Goal: Task Accomplishment & Management: Use online tool/utility

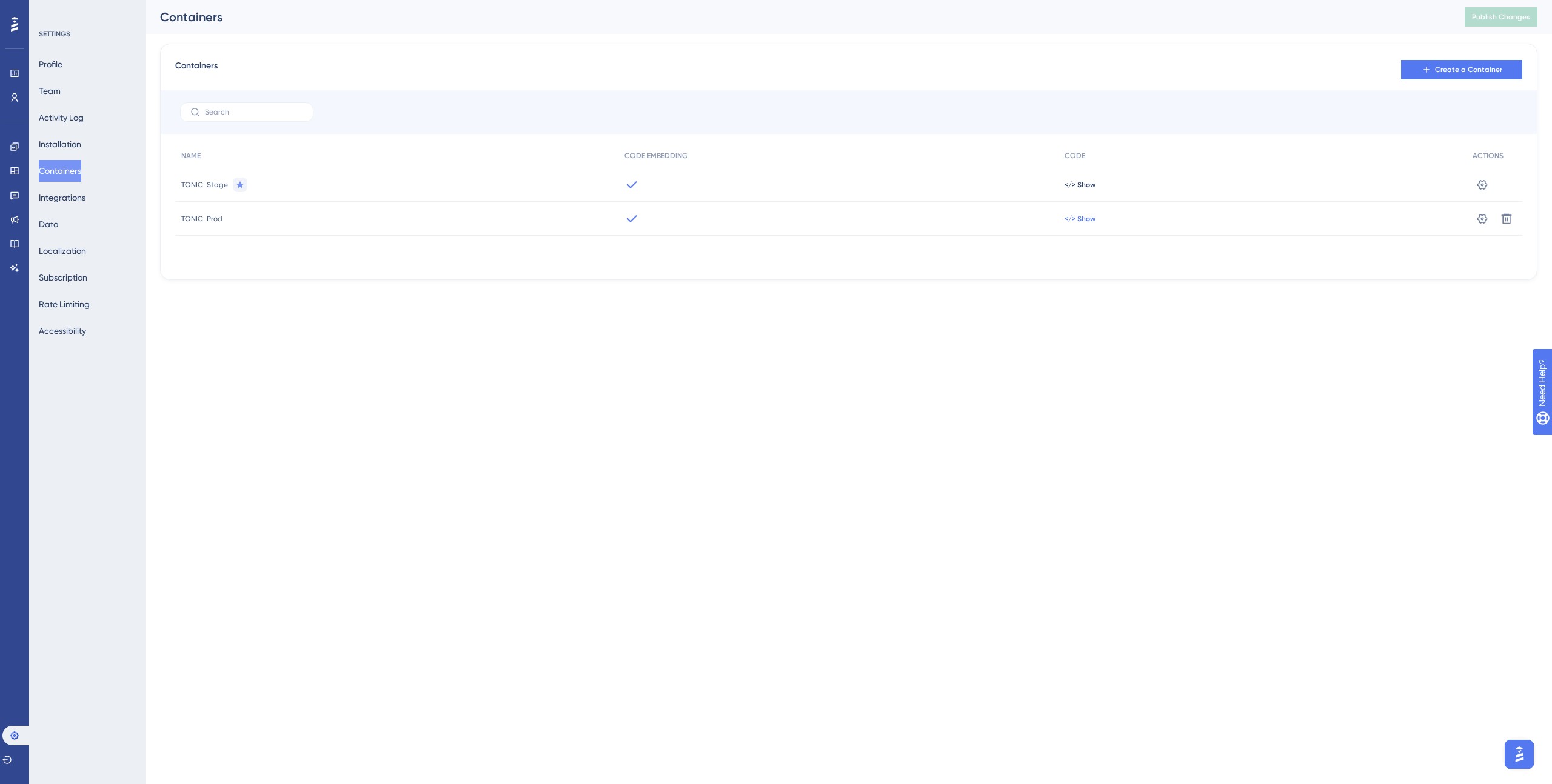
click at [1083, 214] on span "</> Show" at bounding box center [1080, 218] width 31 height 10
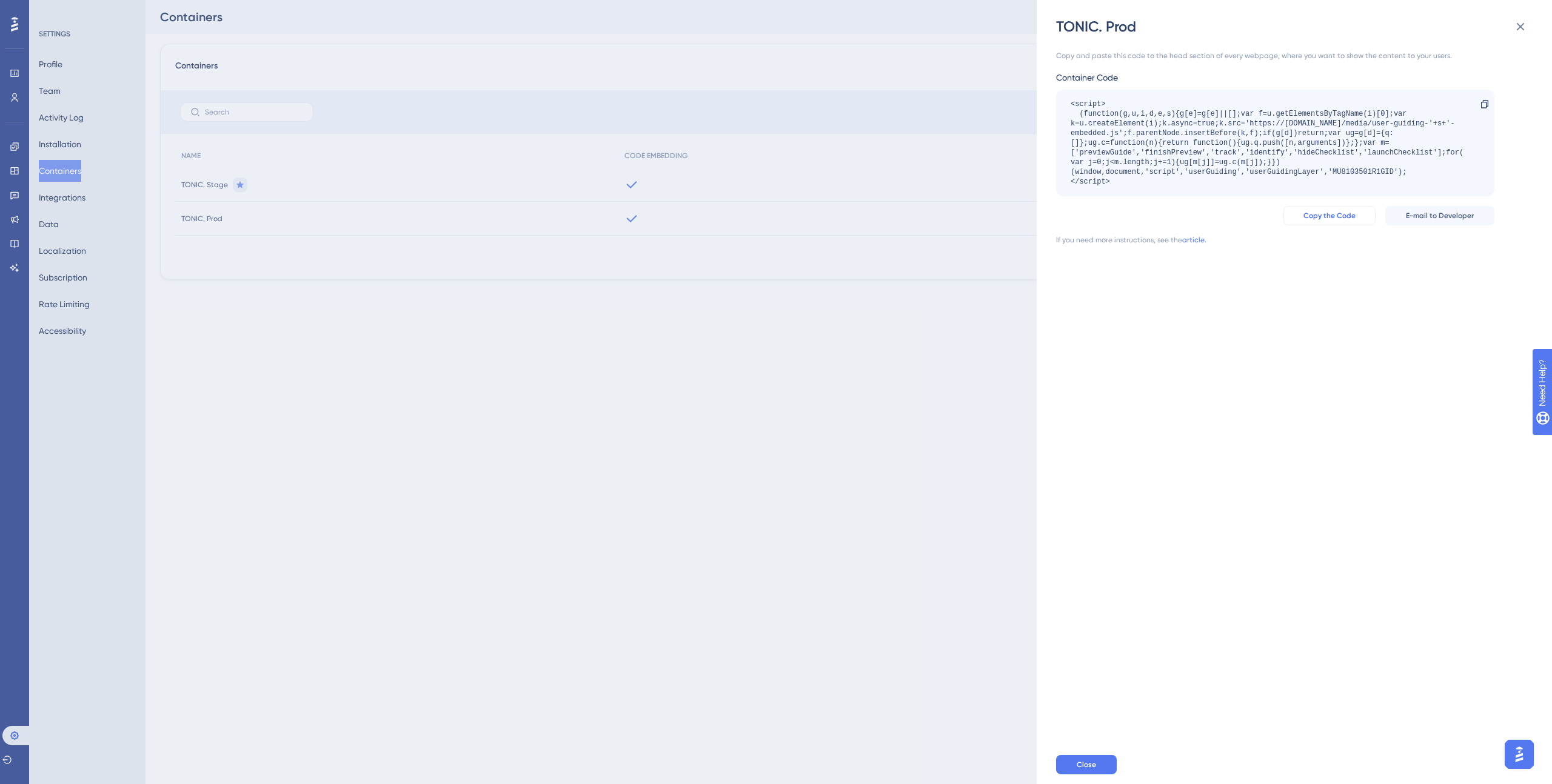
click at [1319, 216] on span "Copy the Code" at bounding box center [1329, 215] width 52 height 10
drag, startPoint x: 1516, startPoint y: 29, endPoint x: 1420, endPoint y: 80, distance: 108.7
click at [1516, 29] on icon at bounding box center [1520, 26] width 15 height 15
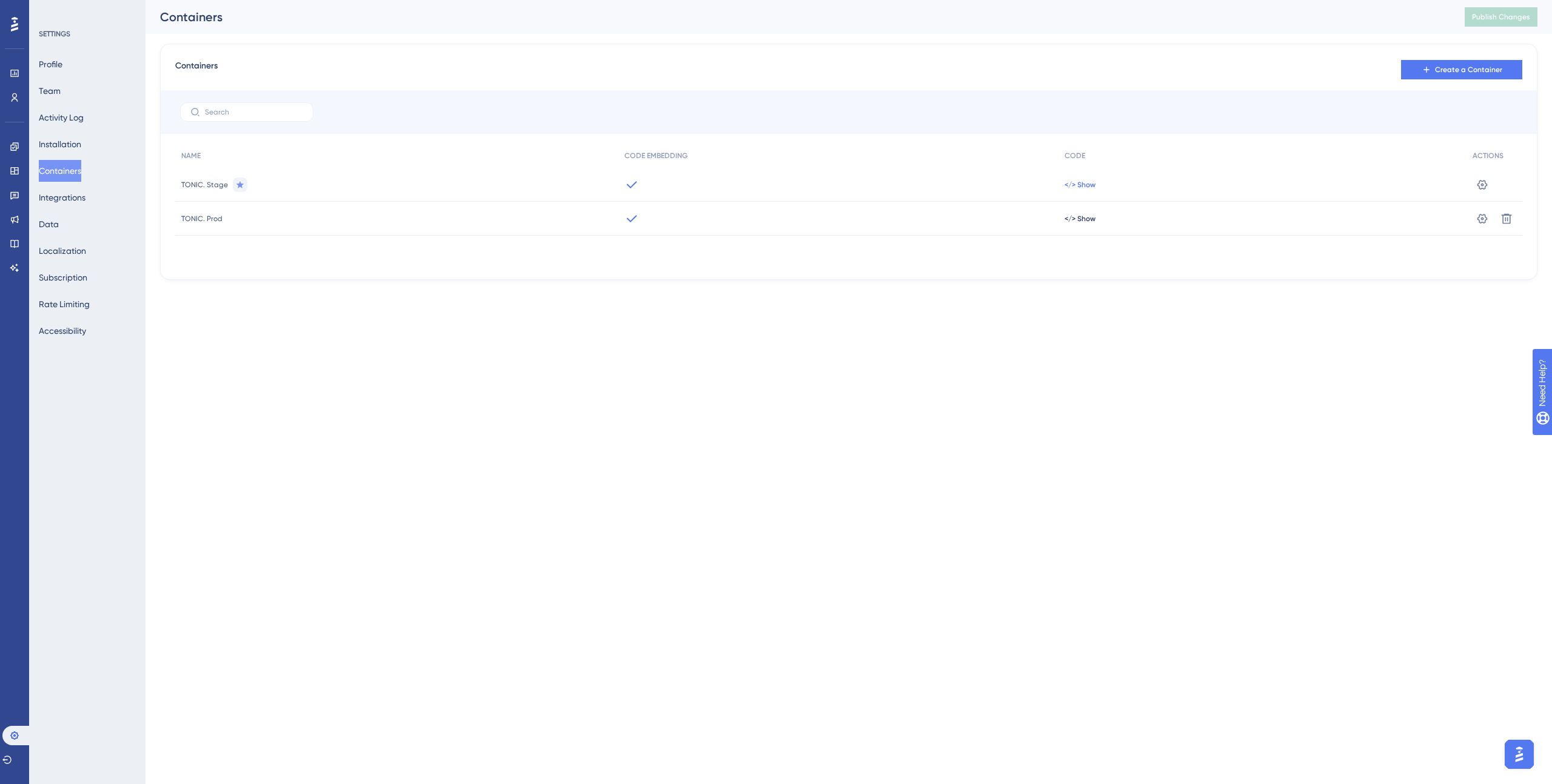
click at [1090, 185] on span "</> Show" at bounding box center [1080, 185] width 31 height 10
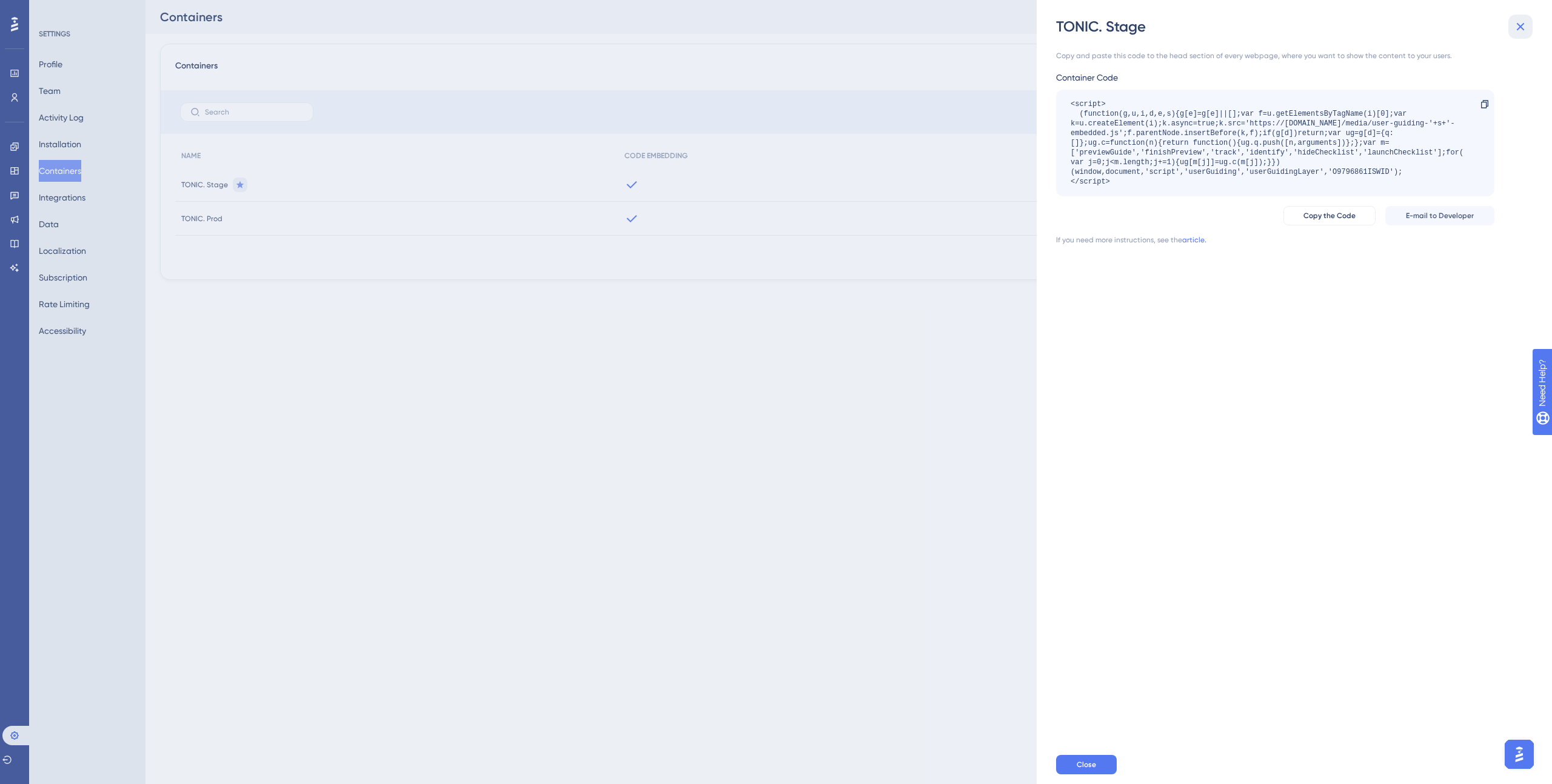
click at [1517, 29] on icon at bounding box center [1520, 26] width 8 height 8
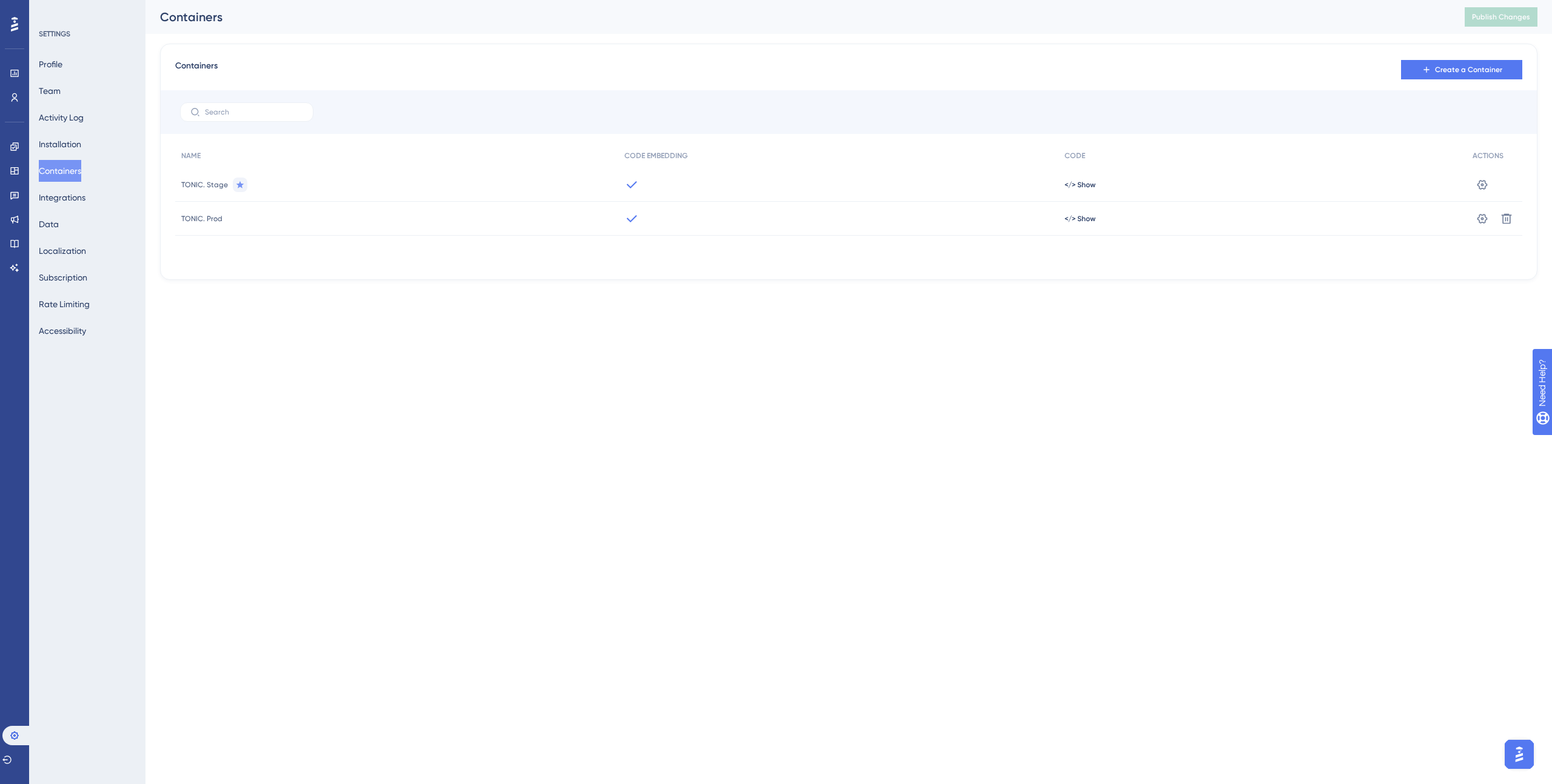
click at [1083, 221] on span "</> Show" at bounding box center [1080, 218] width 31 height 10
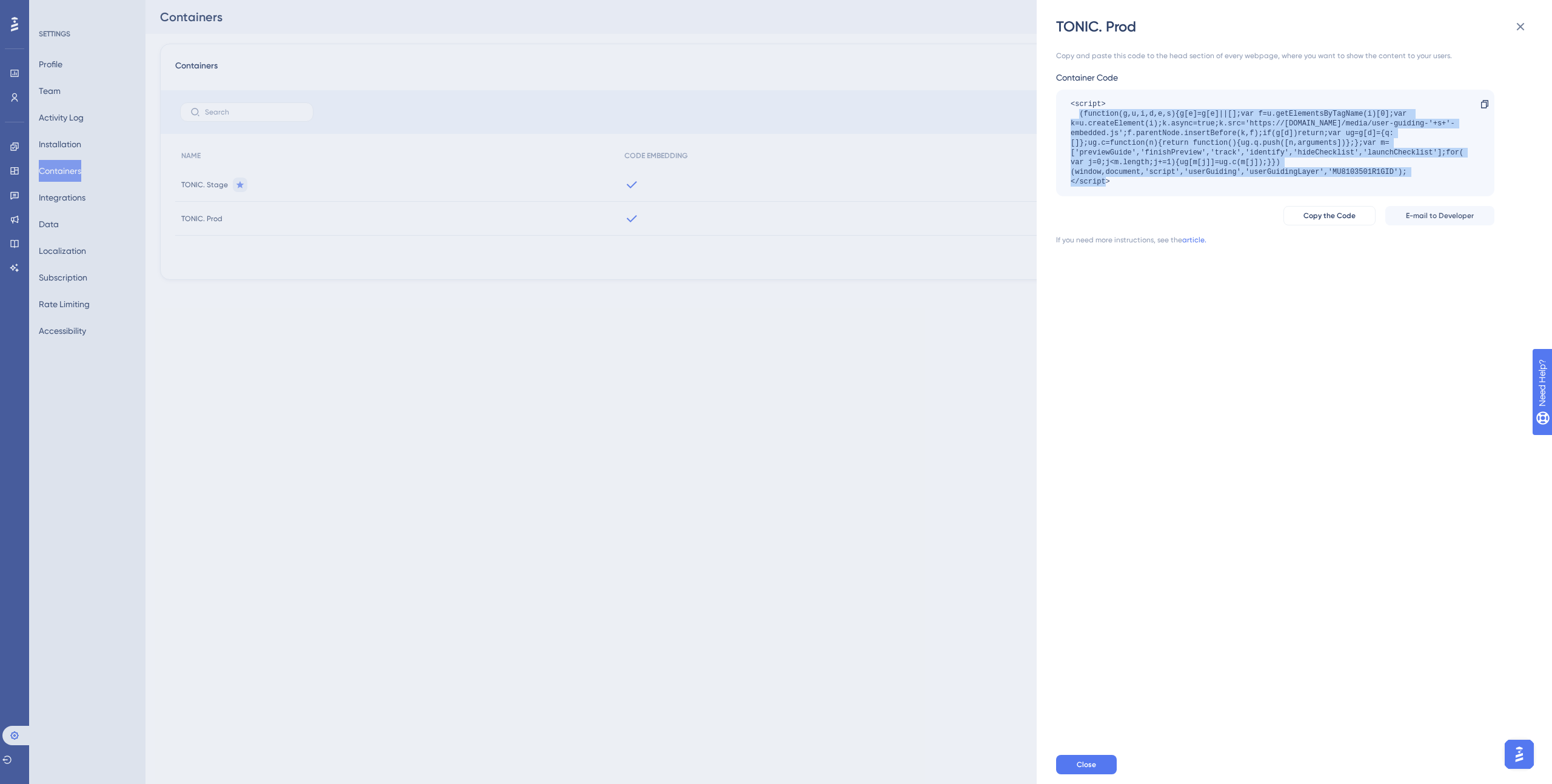
drag, startPoint x: 1417, startPoint y: 174, endPoint x: 1079, endPoint y: 112, distance: 343.6
click at [1079, 112] on div "<script> (function(g,u,i,d,e,s){g[e]=g[e]||[];var f=u.getElementsByTagName(i)[0…" at bounding box center [1269, 143] width 397 height 88
copy div "(function(g,u,i,d,e,s){g[e]=g[e]||[];var f=u.getElementsByTagName(i)[0];var k=u…"
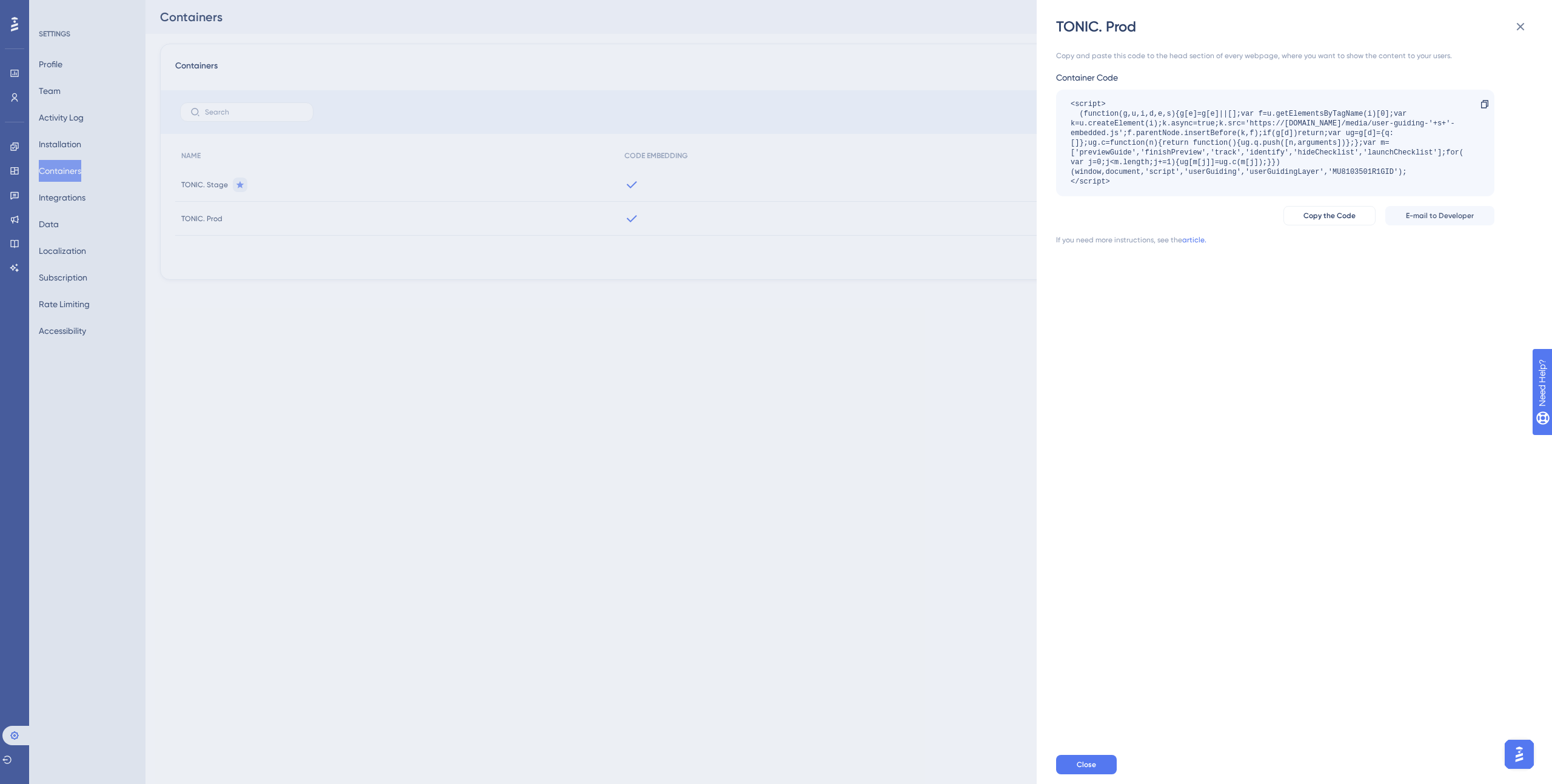
click at [68, 257] on div "TONIC. Prod Copy and paste this code to the head section of every webpage, wher…" at bounding box center [776, 392] width 1552 height 784
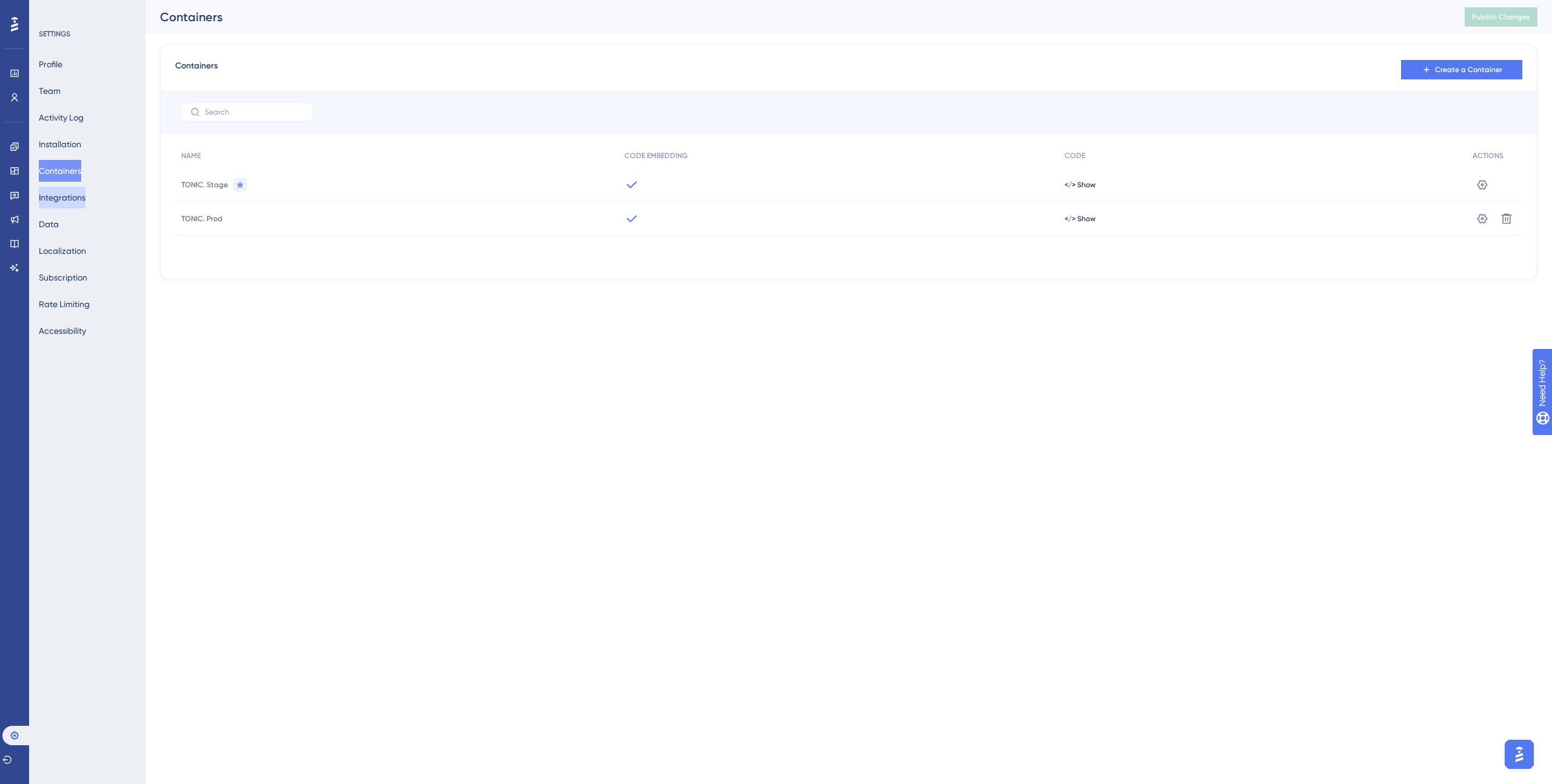
click at [71, 197] on button "Integrations" at bounding box center [62, 198] width 46 height 22
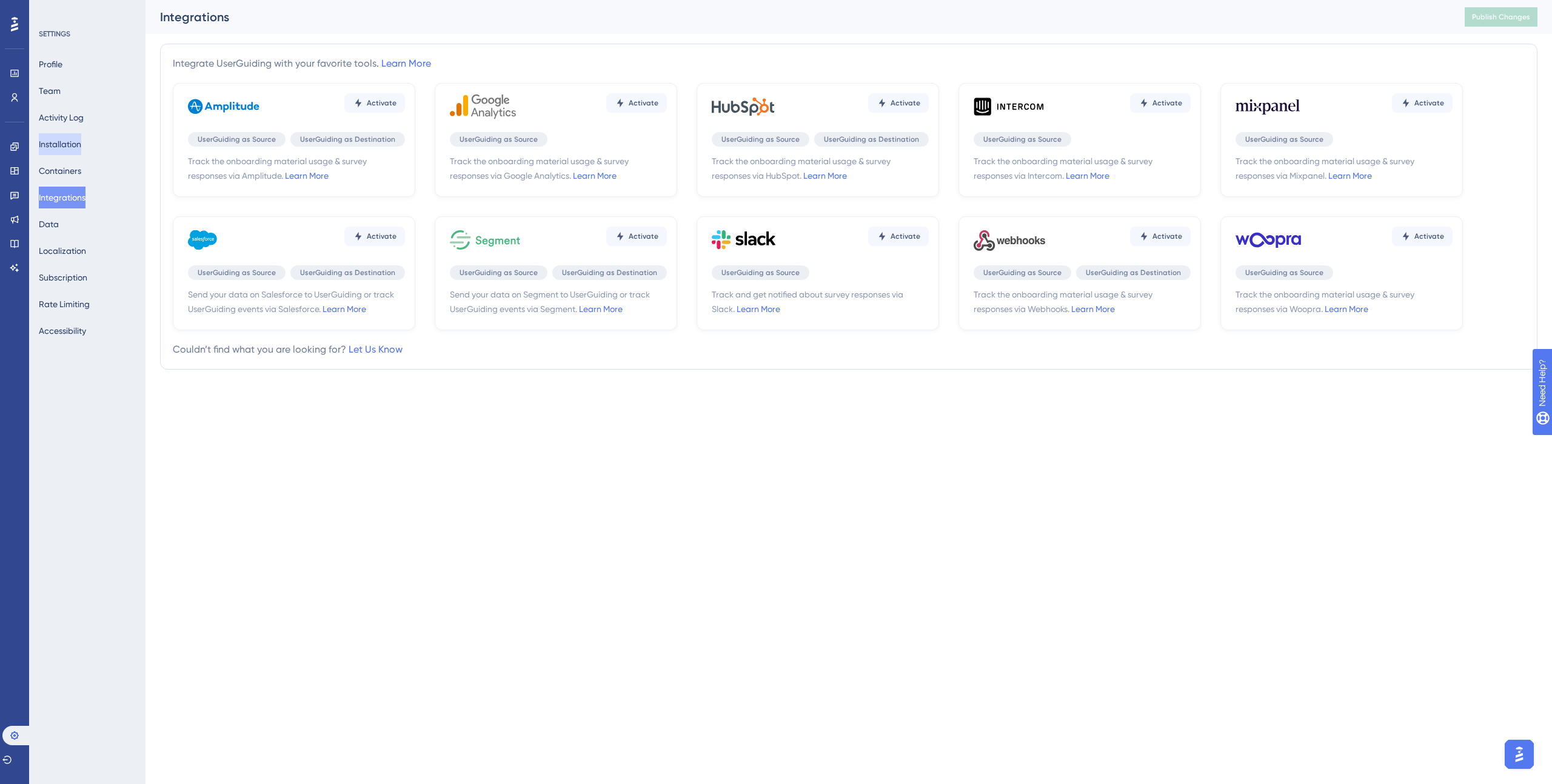
click at [71, 146] on button "Installation" at bounding box center [60, 144] width 43 height 22
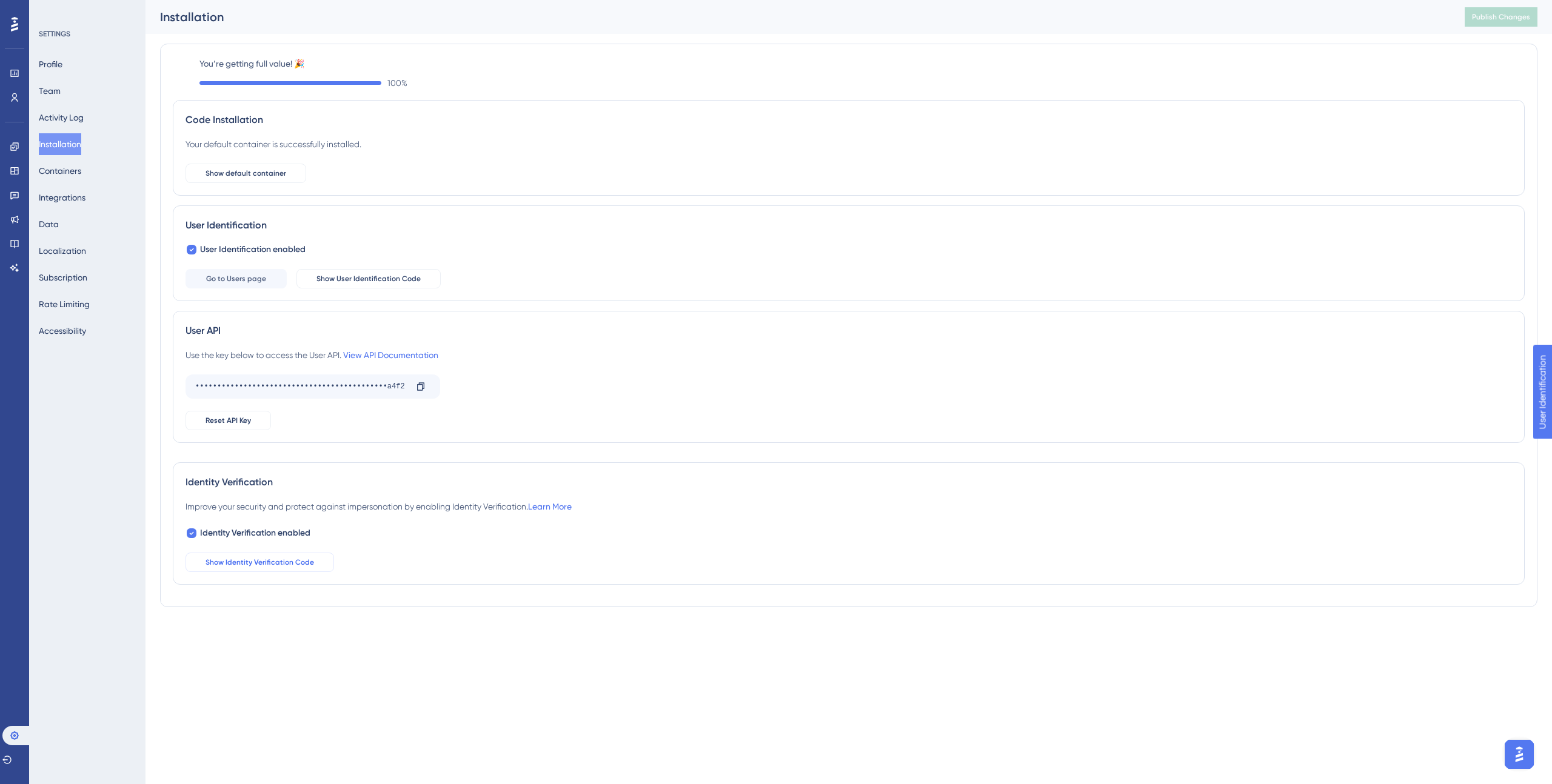
click at [279, 560] on span "Show Identity Verification Code" at bounding box center [259, 562] width 108 height 10
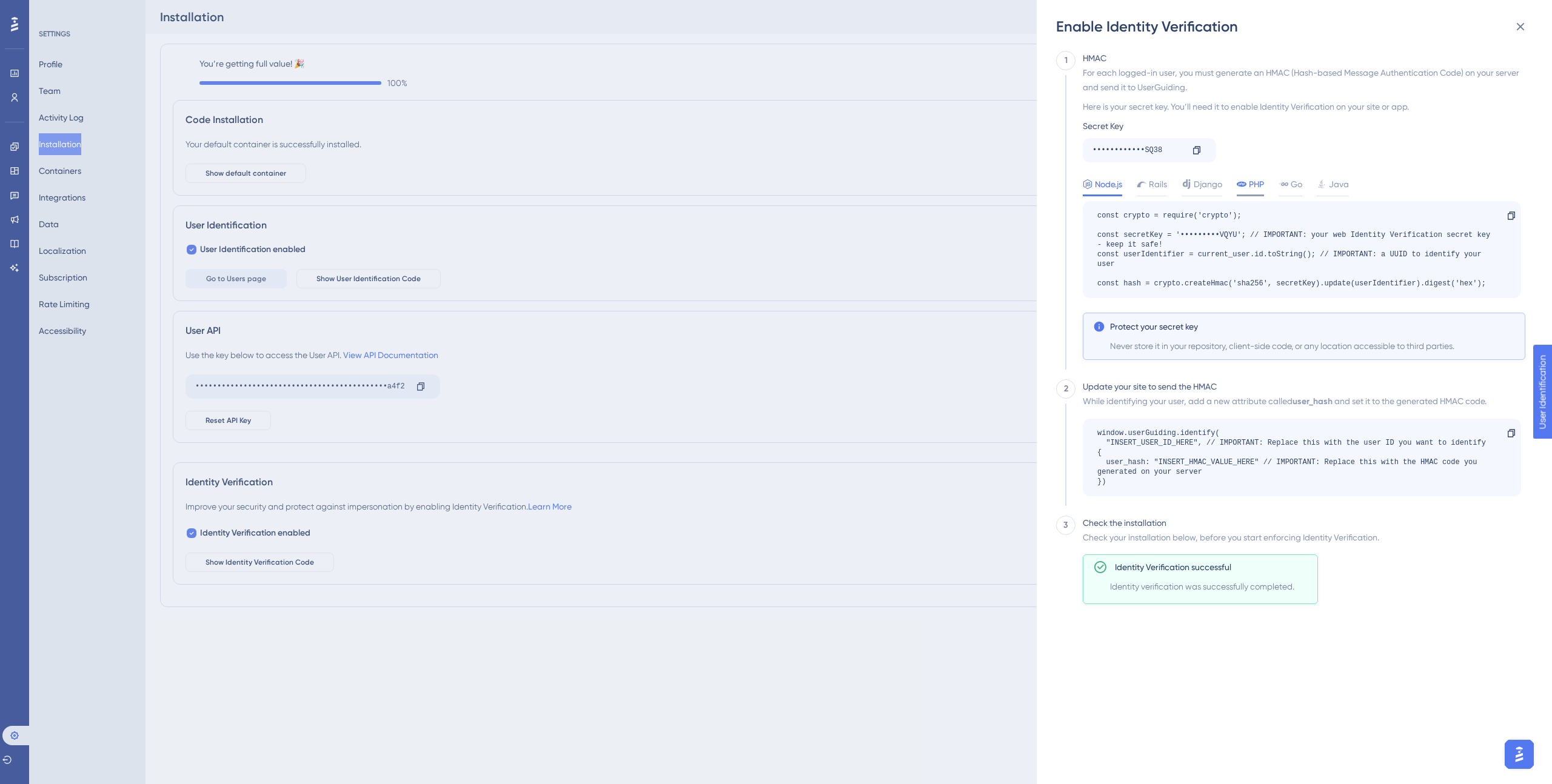
click at [1257, 188] on span "PHP" at bounding box center [1256, 185] width 15 height 15
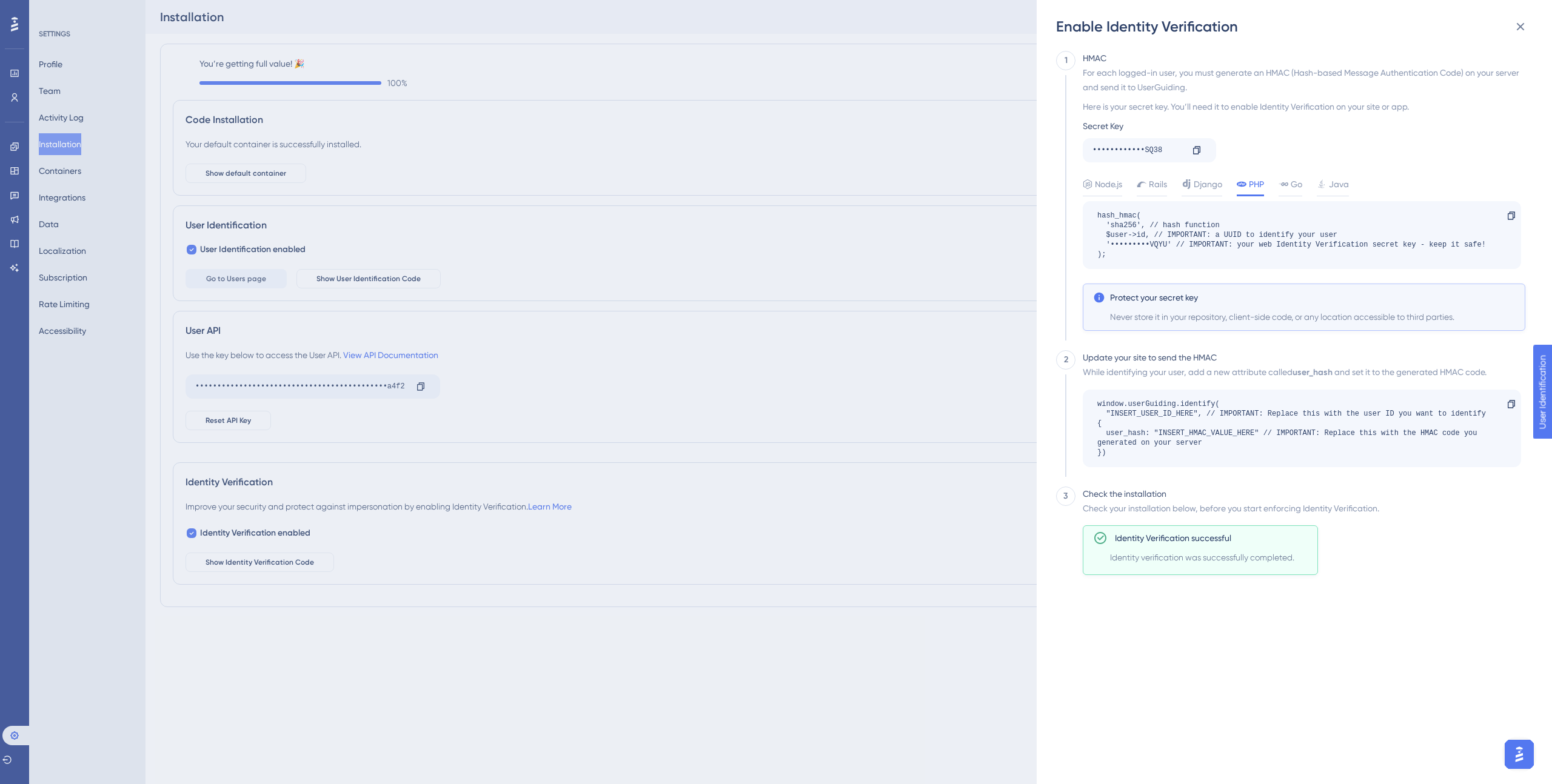
click at [539, 236] on div "Enable Identity Verification 1 HMAC For each logged-in user, you must generate …" at bounding box center [776, 392] width 1552 height 784
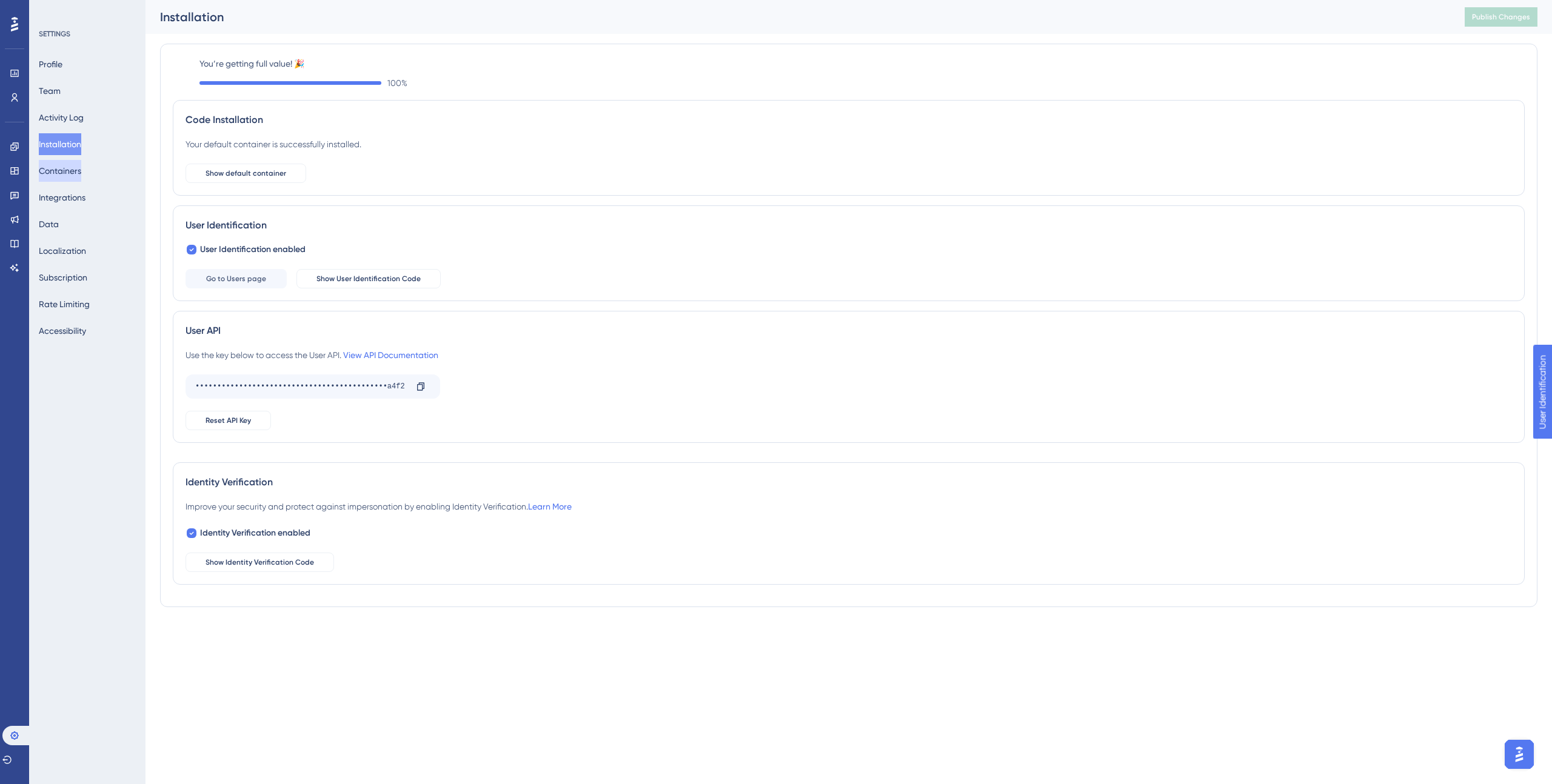
click at [63, 168] on button "Containers" at bounding box center [60, 171] width 43 height 22
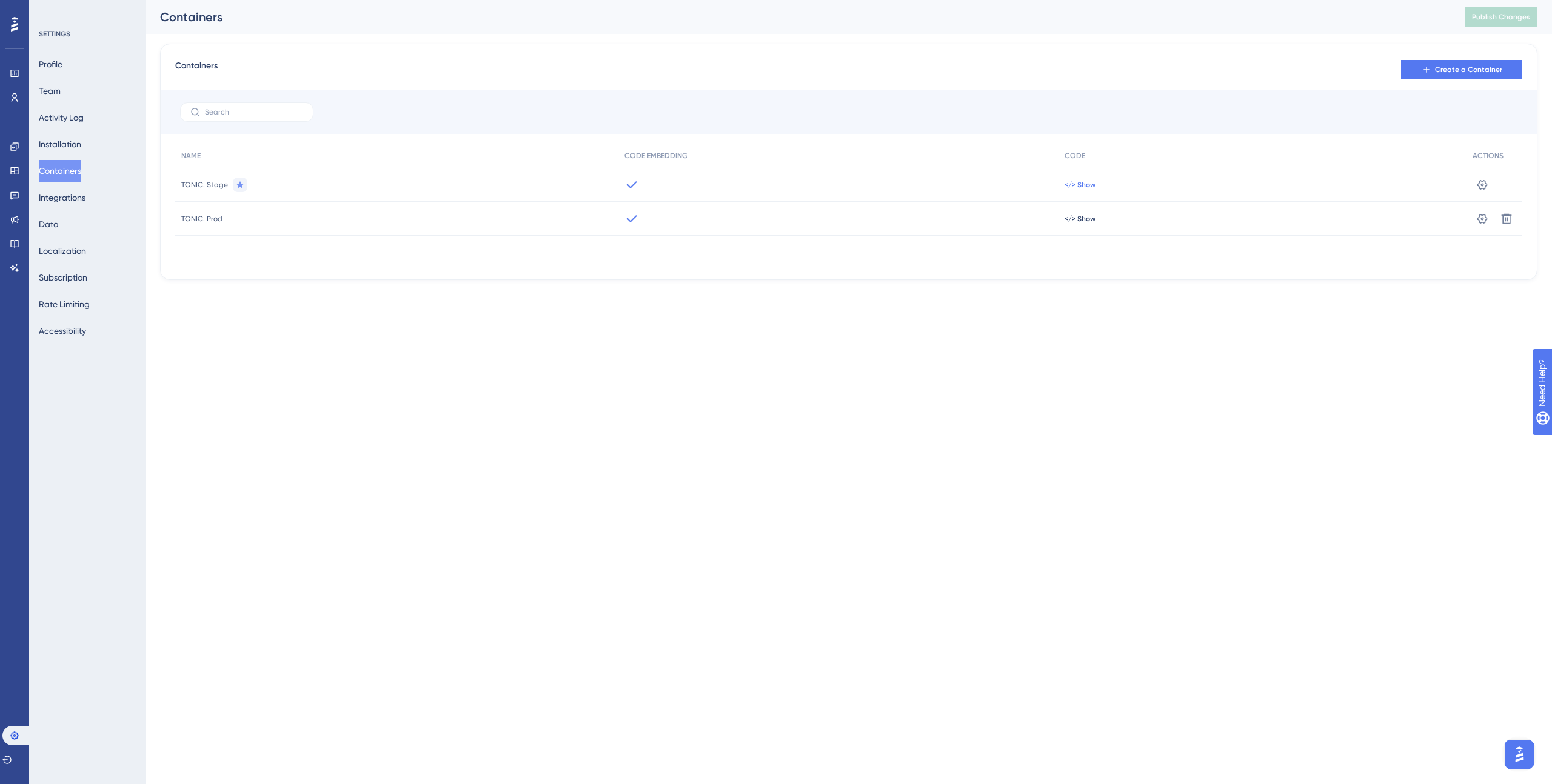
click at [1079, 183] on span "</> Show" at bounding box center [1080, 185] width 31 height 10
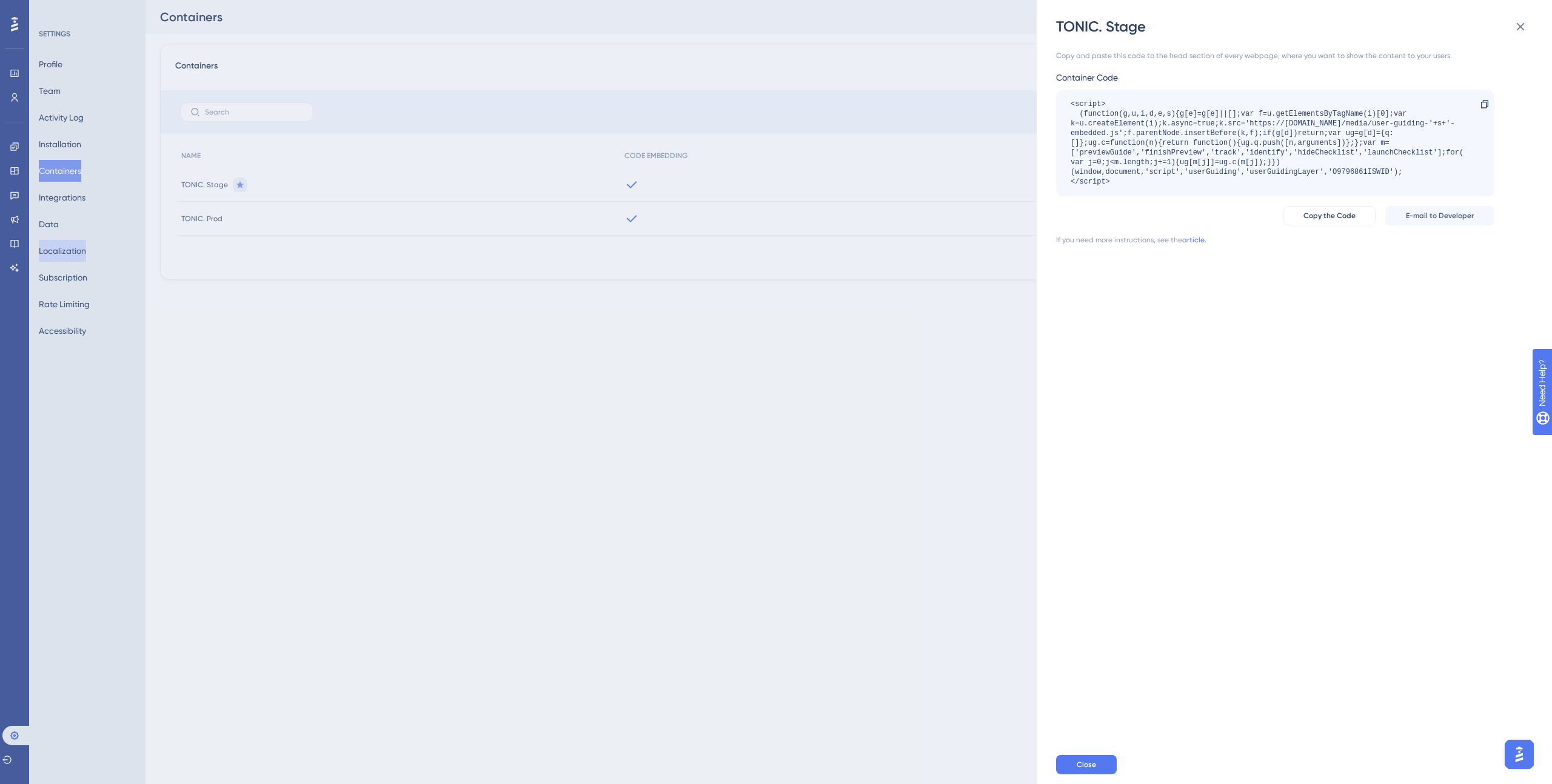
drag, startPoint x: 74, startPoint y: 355, endPoint x: 82, endPoint y: 243, distance: 112.3
click at [74, 354] on div "TONIC. Stage Copy and paste this code to the head section of every webpage, whe…" at bounding box center [776, 392] width 1552 height 784
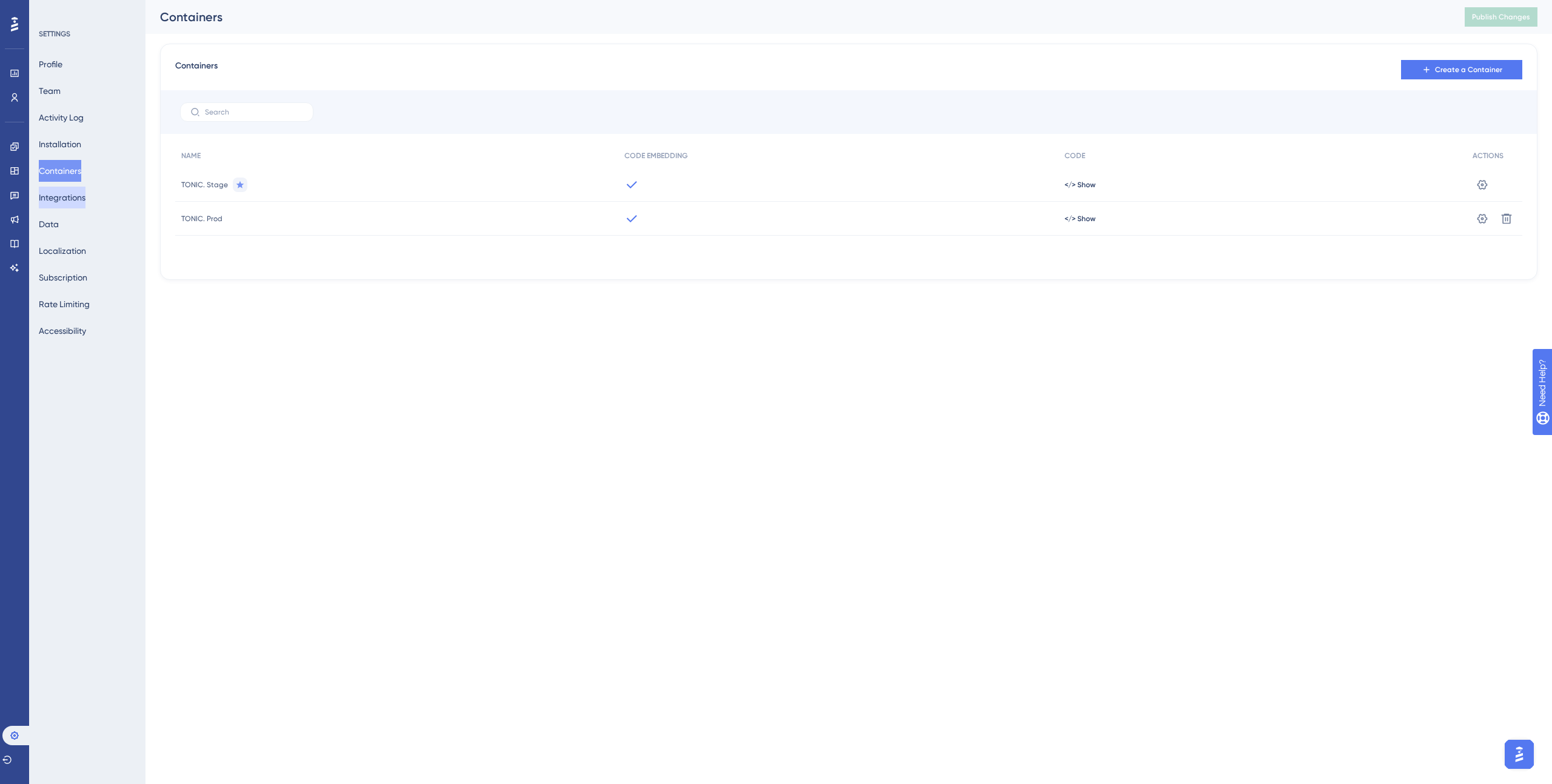
click at [60, 200] on button "Integrations" at bounding box center [62, 198] width 46 height 22
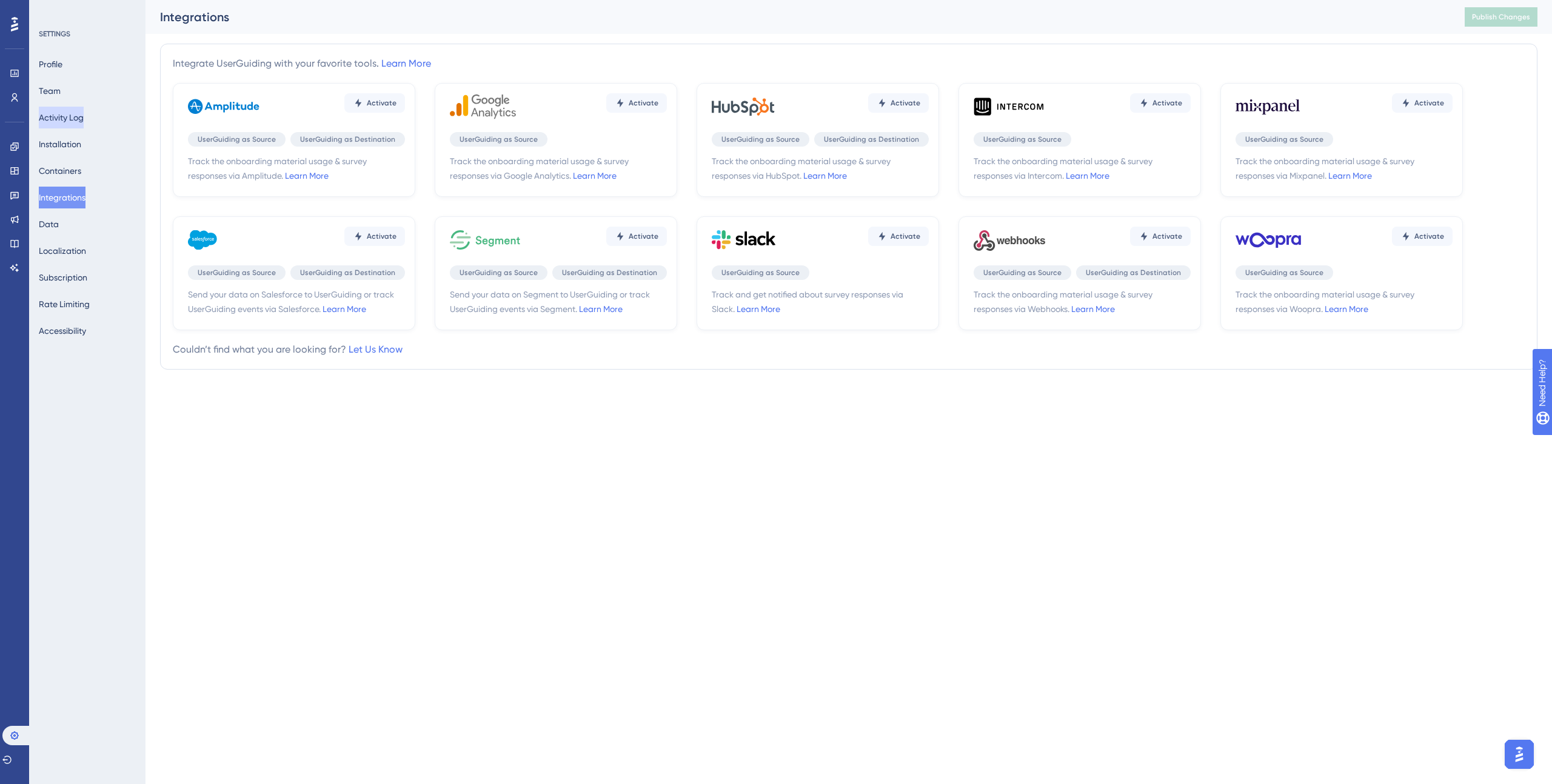
click at [57, 118] on button "Activity Log" at bounding box center [61, 118] width 45 height 22
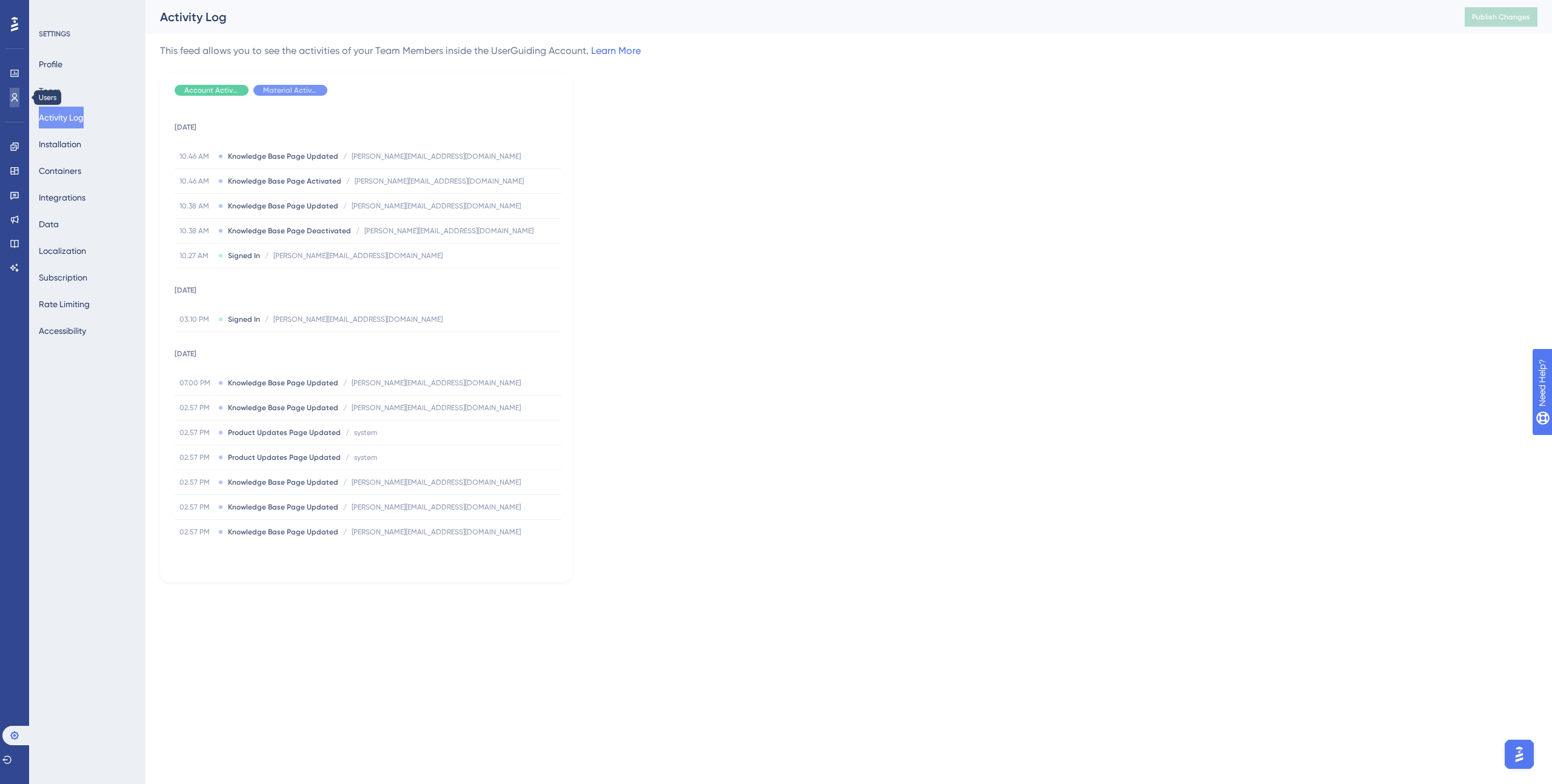
click at [13, 94] on icon at bounding box center [15, 98] width 7 height 9
